Goal: Task Accomplishment & Management: Manage account settings

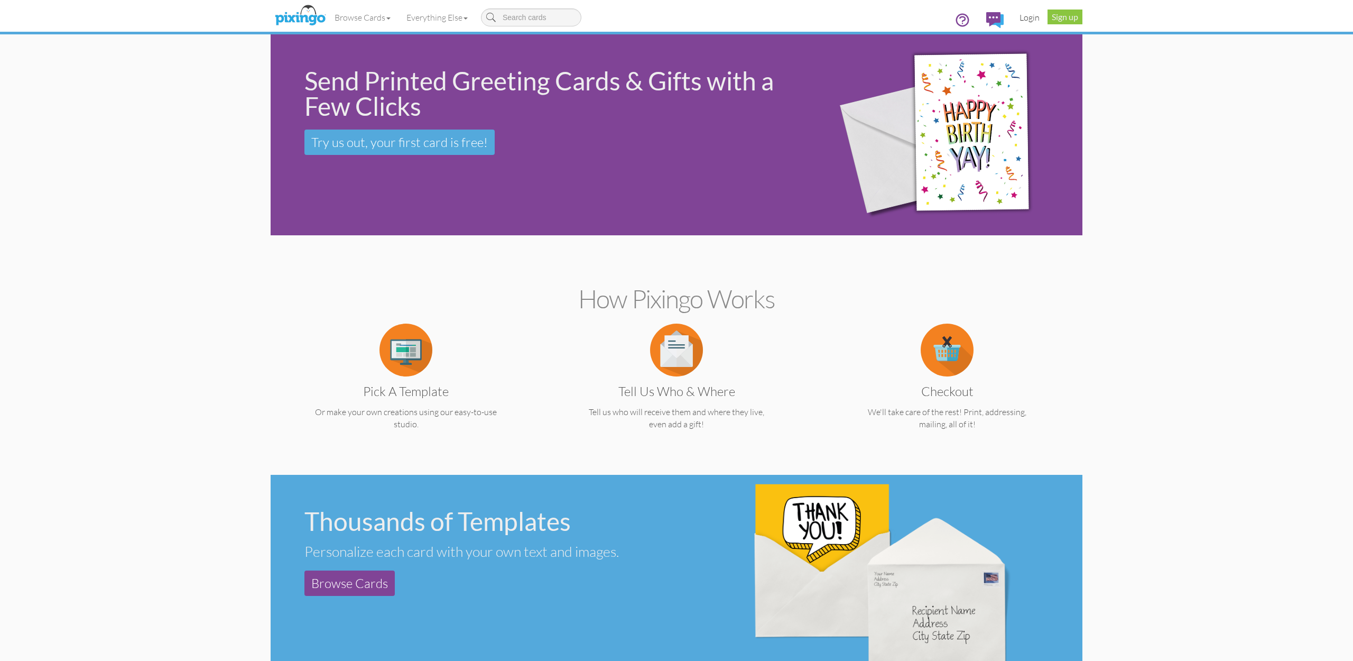
click at [1027, 16] on link "Login" at bounding box center [1030, 17] width 36 height 26
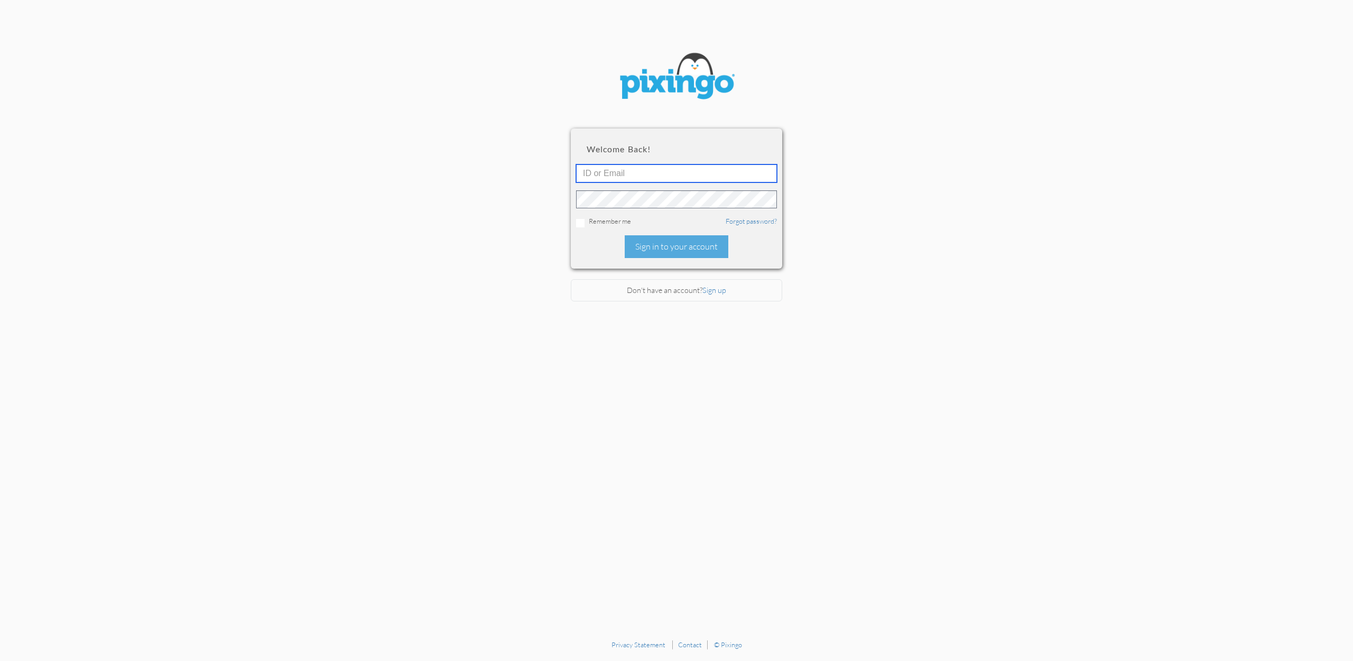
type input "accounting@reeut.com"
click at [680, 248] on div "Sign in to your account" at bounding box center [677, 246] width 104 height 23
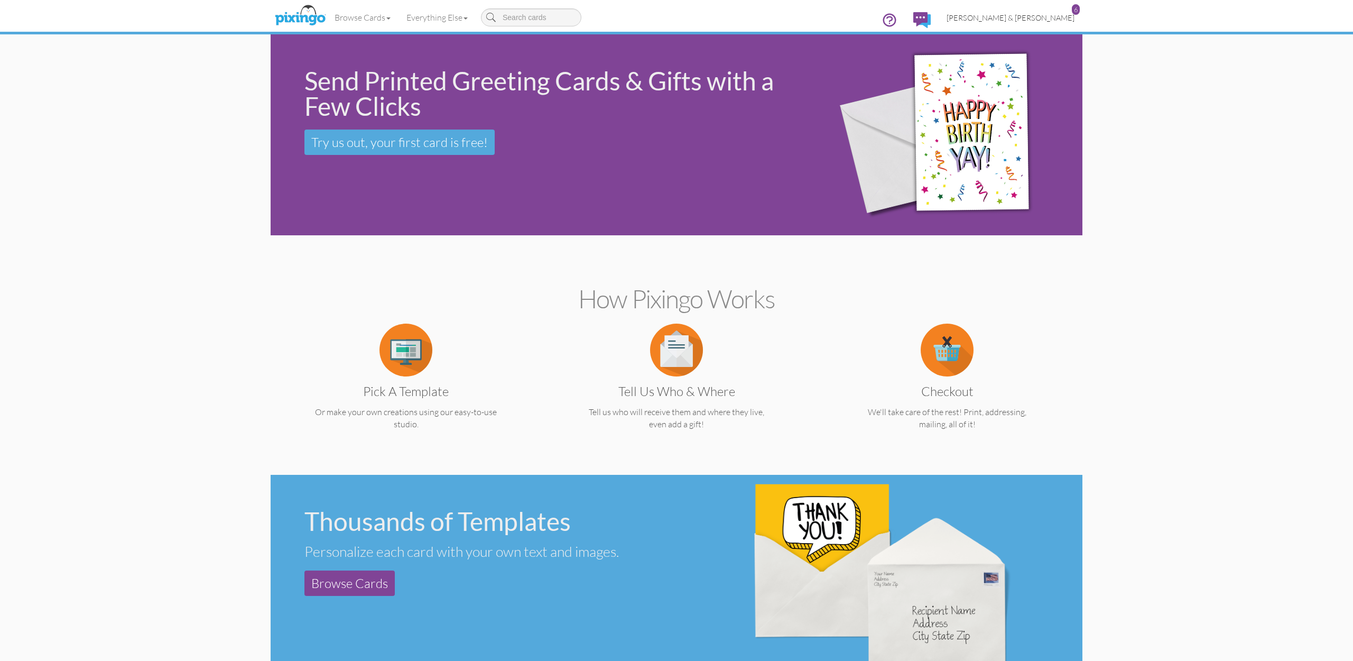
click at [1037, 16] on span "[PERSON_NAME] & [PERSON_NAME]" at bounding box center [1011, 17] width 128 height 9
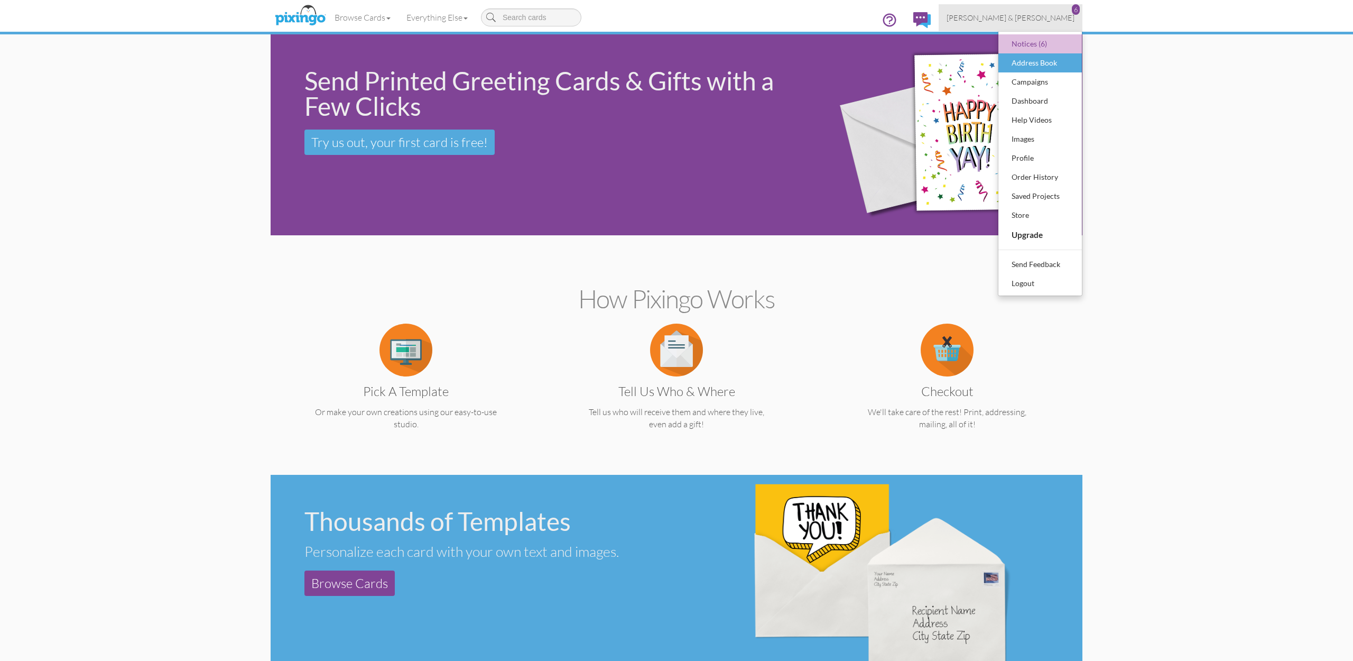
click at [1031, 60] on div "Address Book" at bounding box center [1040, 63] width 62 height 16
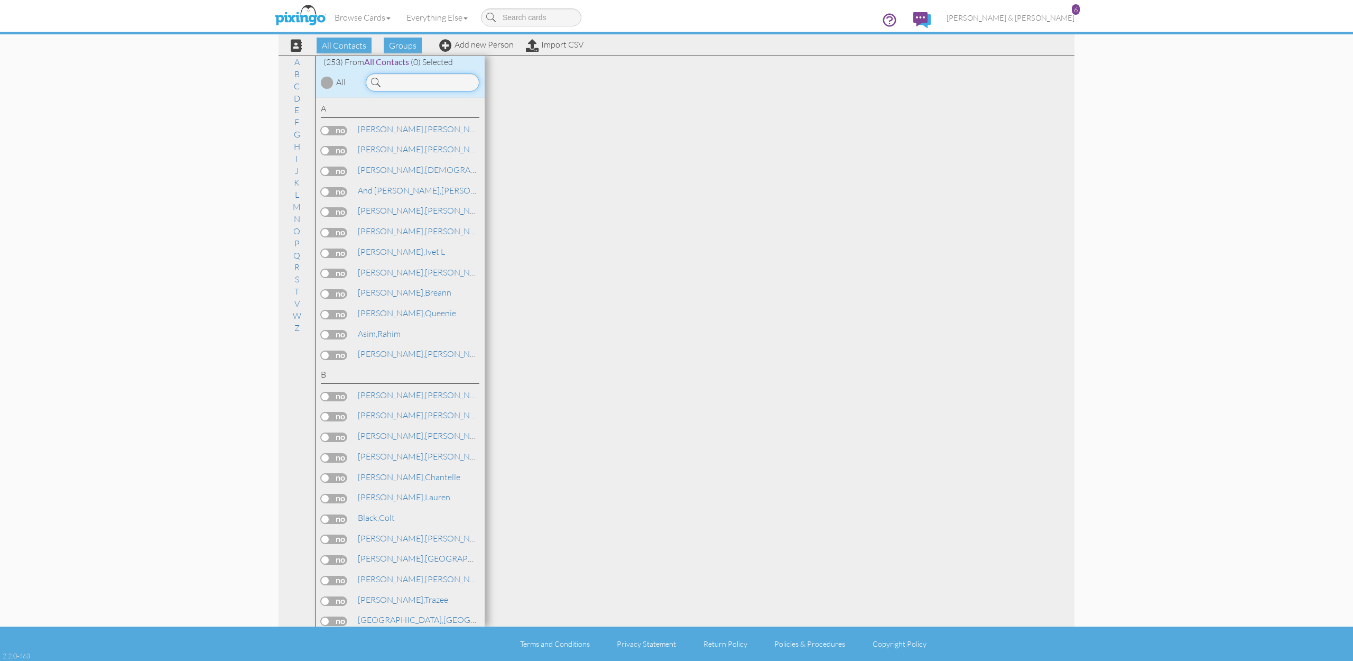
click at [425, 84] on input at bounding box center [423, 82] width 114 height 18
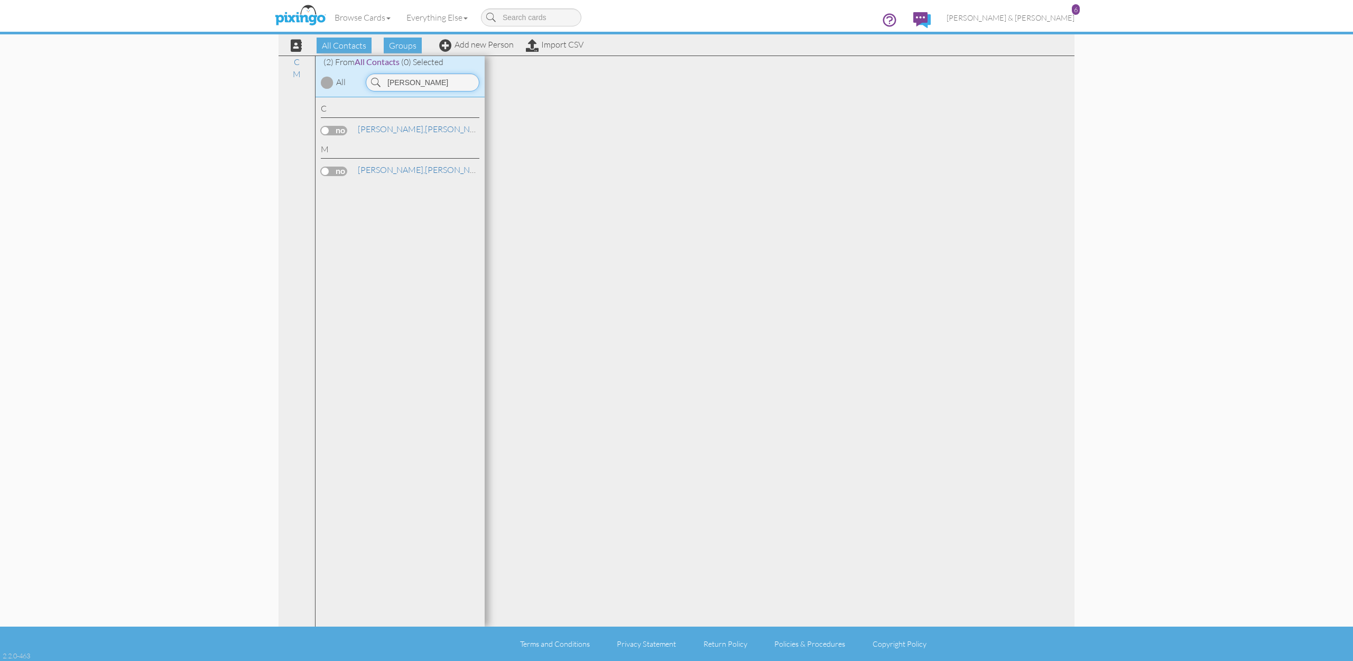
type input "[PERSON_NAME]"
drag, startPoint x: 425, startPoint y: 84, endPoint x: 379, endPoint y: 124, distance: 60.7
click at [379, 124] on span "Collier," at bounding box center [391, 129] width 67 height 11
click at [379, 126] on span "Collier," at bounding box center [391, 129] width 67 height 11
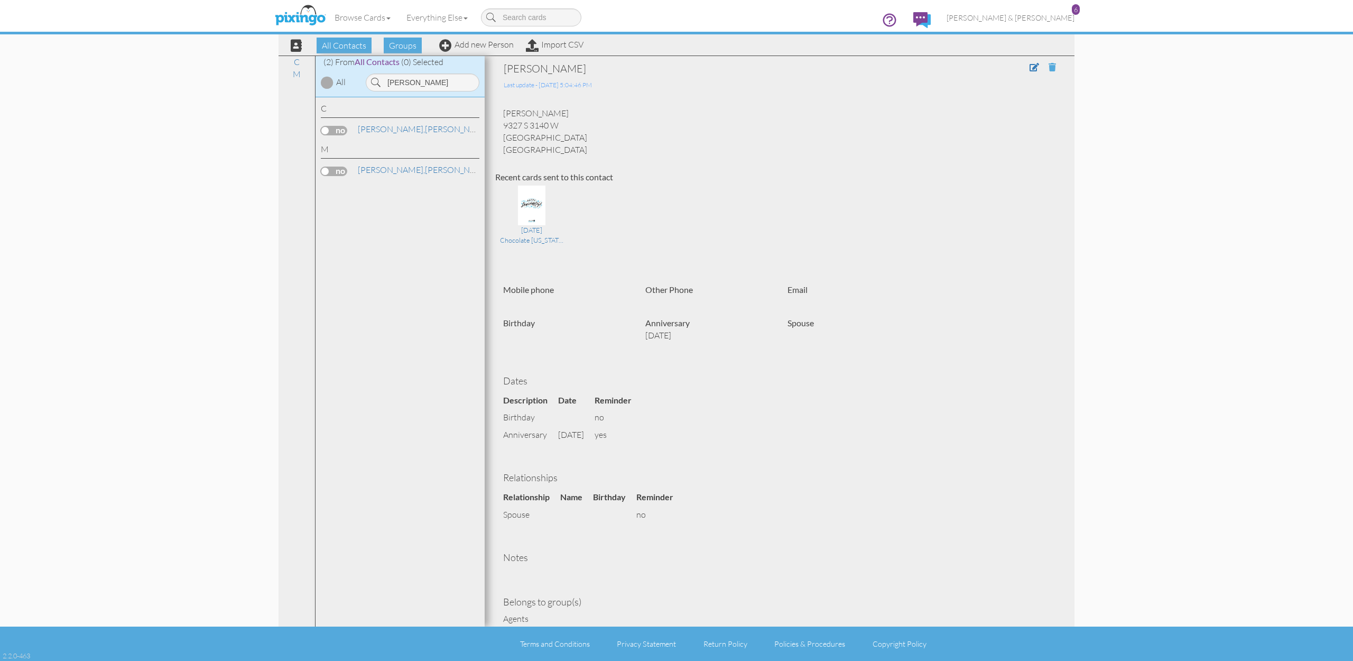
click at [1053, 67] on span at bounding box center [1052, 67] width 7 height 8
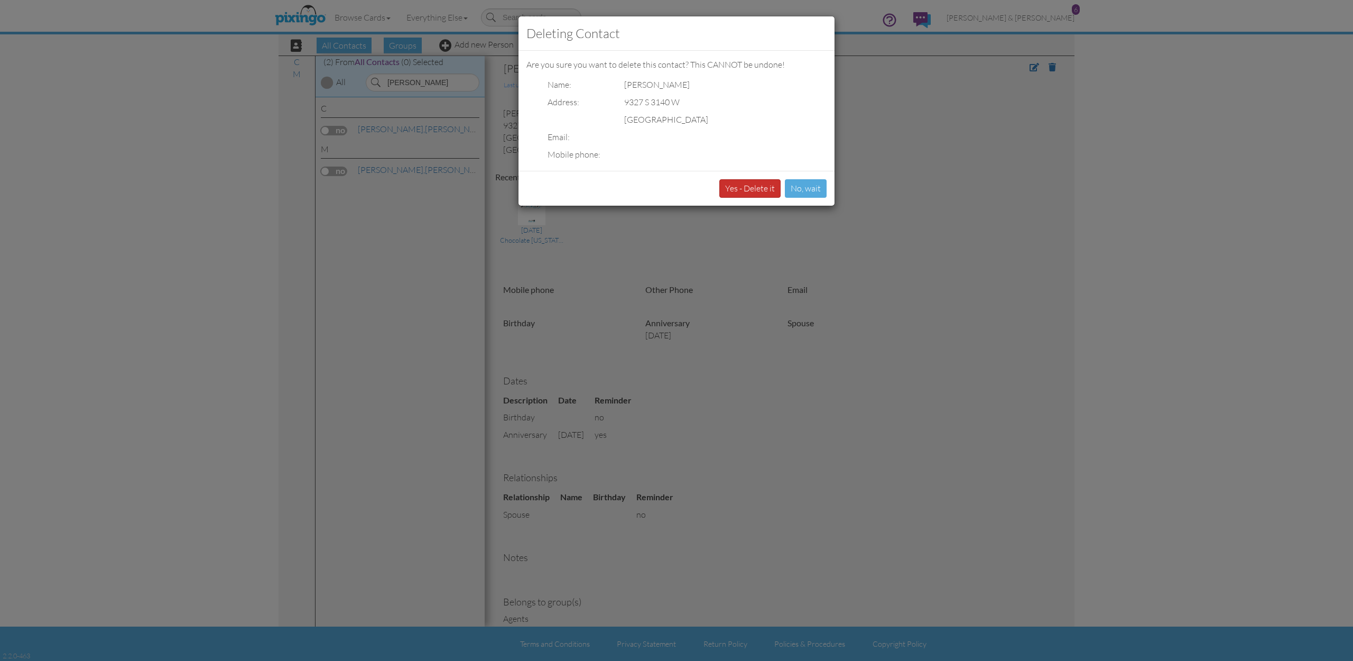
click at [752, 189] on button "Yes - Delete it" at bounding box center [750, 188] width 61 height 19
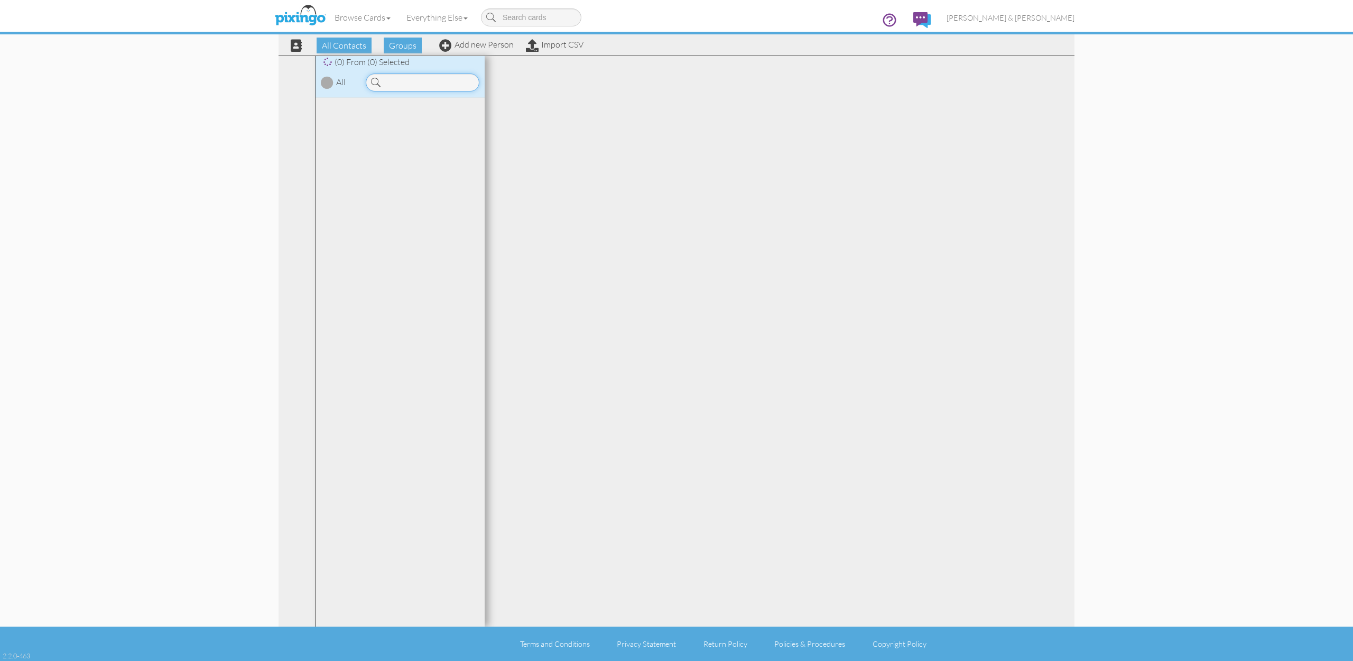
click at [440, 85] on input at bounding box center [423, 82] width 114 height 18
type input "[PERSON_NAME]"
click at [392, 165] on span "[PERSON_NAME]," at bounding box center [391, 169] width 67 height 11
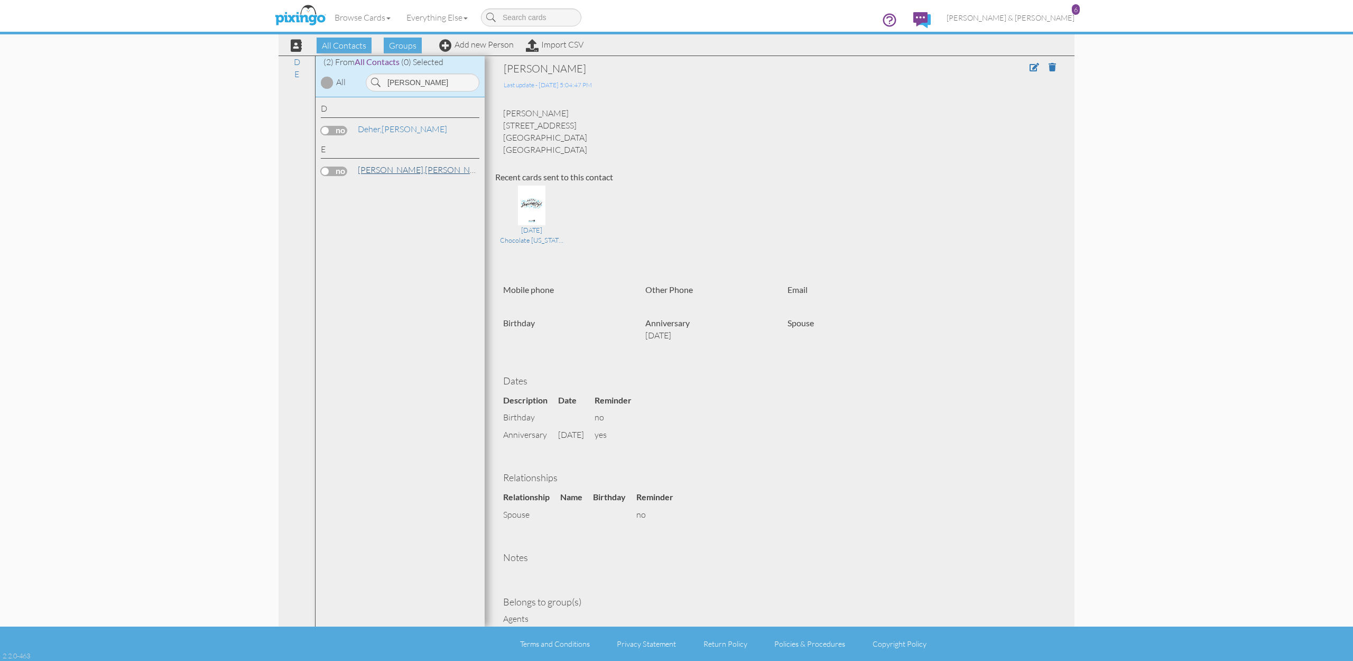
click at [389, 167] on span "[PERSON_NAME]," at bounding box center [391, 169] width 67 height 11
click at [1053, 69] on span at bounding box center [1052, 67] width 7 height 8
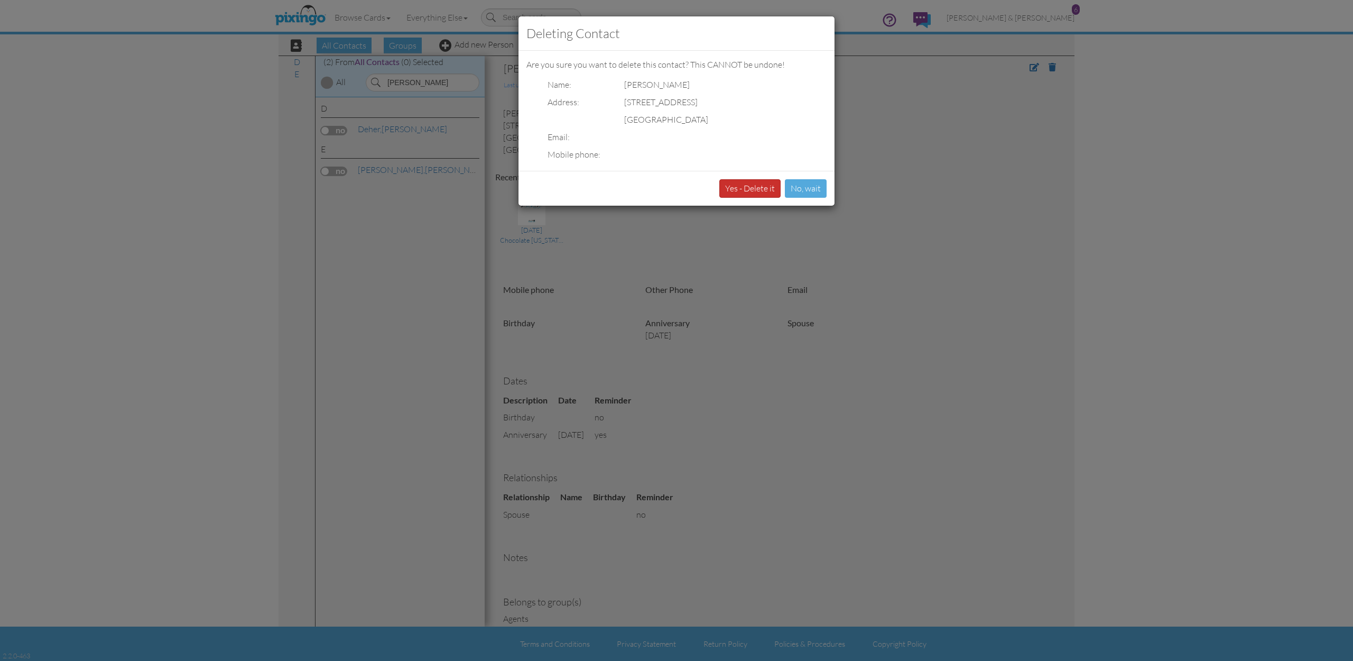
click at [758, 189] on button "Yes - Delete it" at bounding box center [750, 188] width 61 height 19
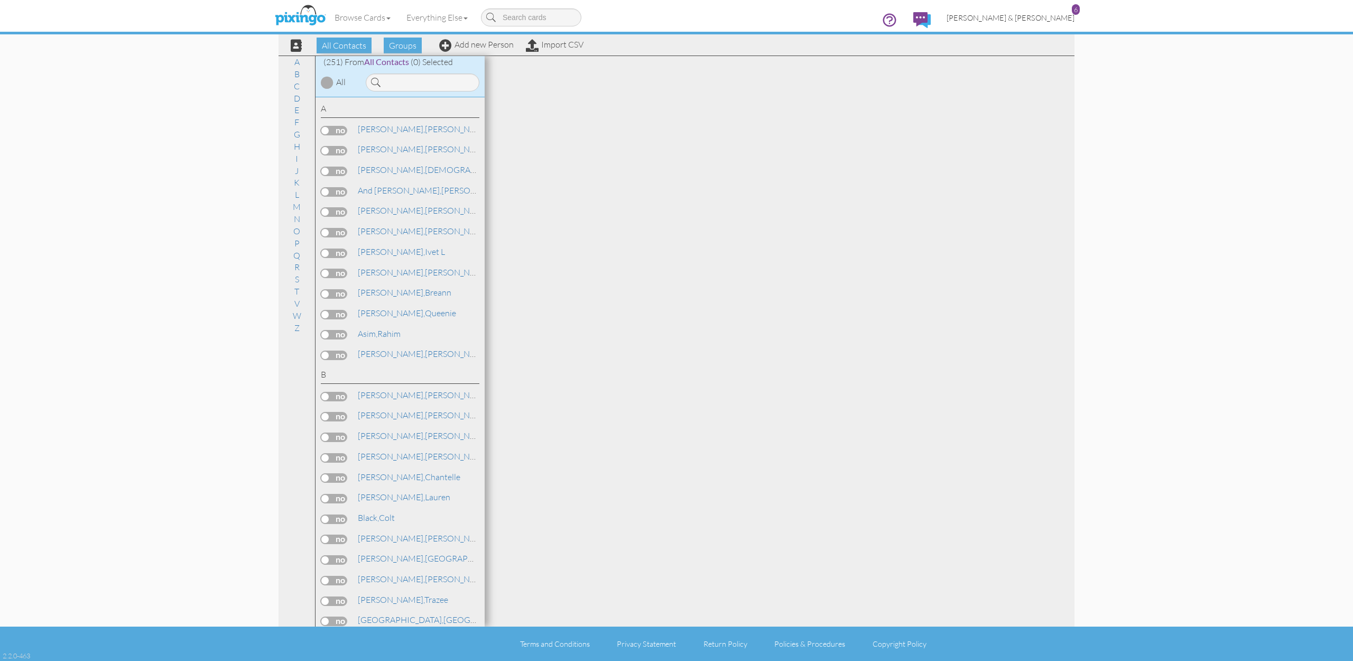
click at [1051, 16] on span "[PERSON_NAME] & [PERSON_NAME]" at bounding box center [1011, 17] width 128 height 9
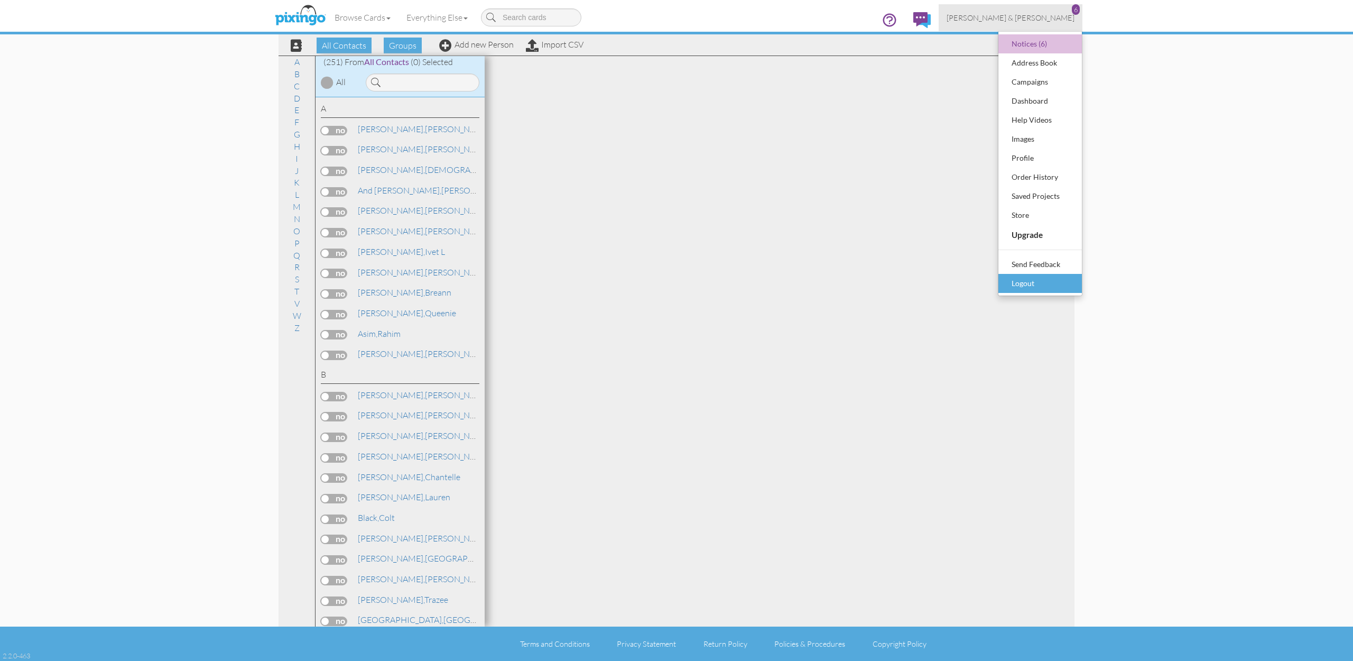
click at [1025, 283] on div "Logout" at bounding box center [1040, 283] width 62 height 16
